Goal: Find specific page/section: Find specific page/section

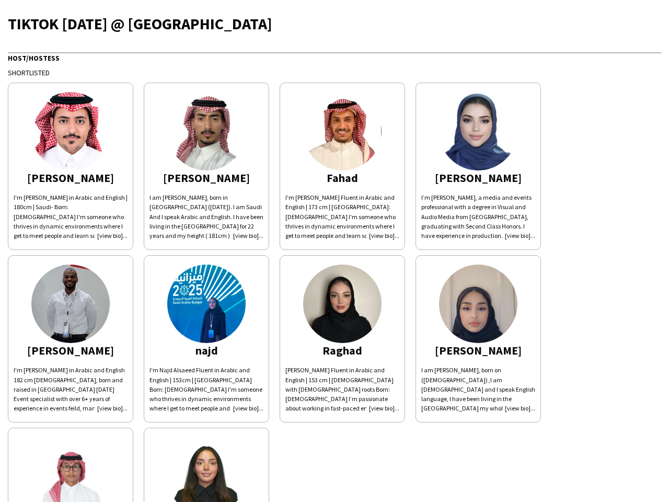
click at [335, 251] on div "[PERSON_NAME]'m [PERSON_NAME] in Arabic and English | 180cm | Saudi- Born: [DEM…" at bounding box center [335, 336] width 654 height 518
click at [71, 166] on img at bounding box center [70, 131] width 78 height 78
click at [207, 166] on img at bounding box center [206, 131] width 78 height 78
click at [343, 166] on img at bounding box center [342, 131] width 78 height 78
click at [479, 166] on img at bounding box center [478, 131] width 78 height 78
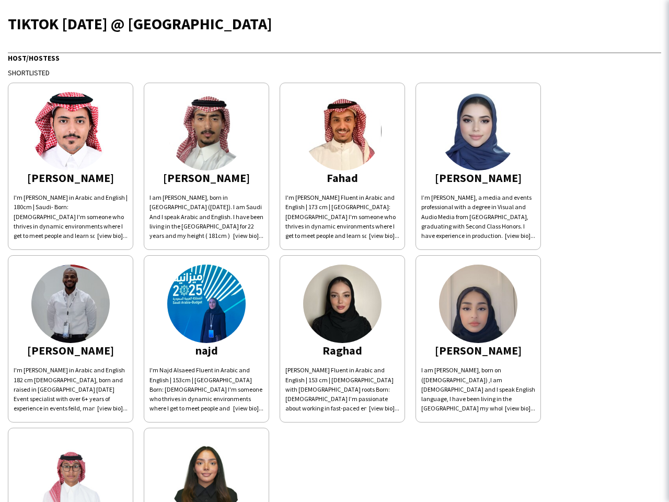
click at [71, 339] on img at bounding box center [70, 304] width 78 height 78
click at [207, 339] on img at bounding box center [206, 304] width 78 height 78
click at [343, 339] on img at bounding box center [342, 304] width 78 height 78
click at [479, 339] on img at bounding box center [478, 304] width 78 height 78
click at [71, 465] on img at bounding box center [70, 476] width 78 height 78
